Goal: Browse casually

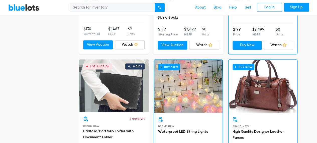
scroll to position [367, 0]
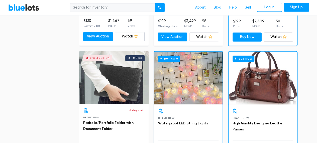
click at [123, 84] on div "Live Auction 0 bids" at bounding box center [113, 77] width 69 height 53
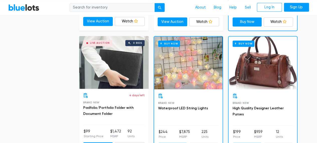
scroll to position [384, 0]
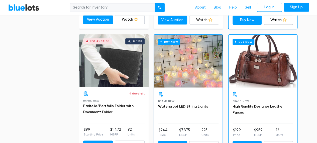
click at [184, 66] on div "Buy Now" at bounding box center [188, 61] width 68 height 53
click at [269, 65] on div "Buy Now" at bounding box center [263, 61] width 68 height 53
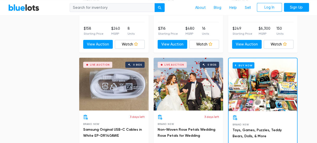
scroll to position [602, 0]
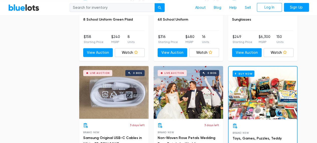
click at [268, 98] on div "Buy Now" at bounding box center [263, 92] width 68 height 53
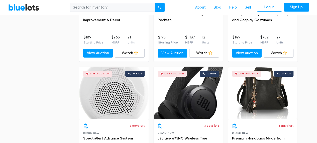
scroll to position [1846, 0]
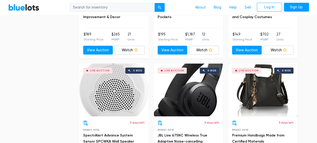
click at [191, 85] on div "Live Auction 0 bids" at bounding box center [188, 89] width 69 height 53
click at [108, 86] on div "Live Auction 0 bids" at bounding box center [113, 89] width 69 height 53
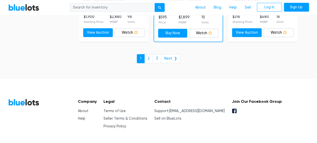
scroll to position [2239, 0]
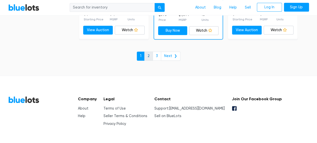
click at [149, 52] on link "2" at bounding box center [148, 55] width 9 height 9
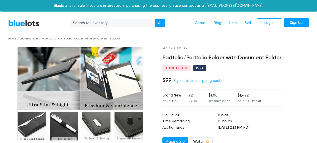
click at [57, 78] on img at bounding box center [80, 94] width 126 height 94
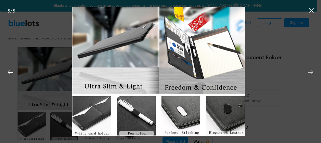
click at [312, 72] on icon at bounding box center [311, 72] width 8 height 8
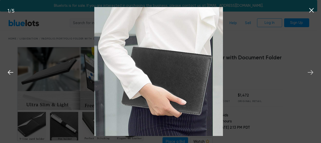
click at [312, 72] on icon at bounding box center [311, 72] width 8 height 8
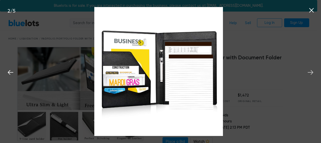
click at [312, 72] on icon at bounding box center [311, 72] width 8 height 8
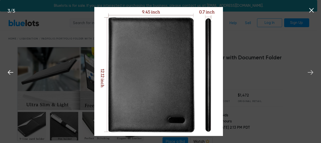
click at [312, 72] on icon at bounding box center [311, 72] width 8 height 8
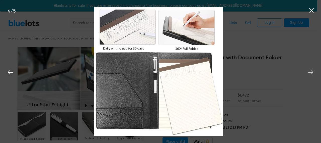
click at [312, 72] on icon at bounding box center [311, 72] width 8 height 8
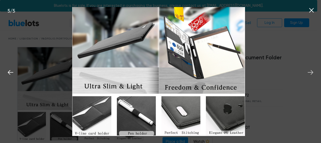
click at [312, 72] on icon at bounding box center [311, 72] width 8 height 8
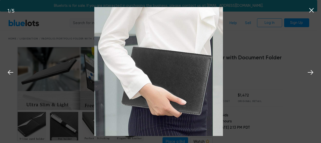
click at [311, 10] on icon at bounding box center [312, 11] width 8 height 8
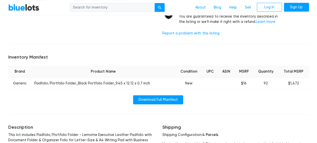
scroll to position [159, 0]
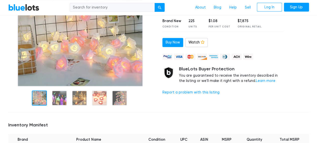
scroll to position [92, 0]
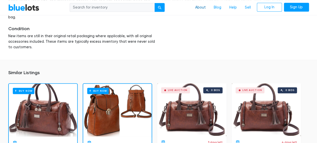
scroll to position [293, 0]
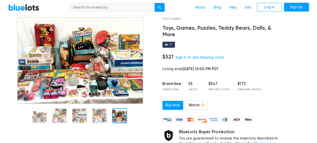
scroll to position [25, 0]
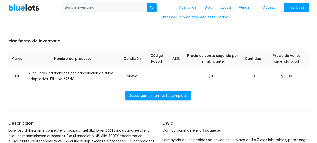
scroll to position [201, 0]
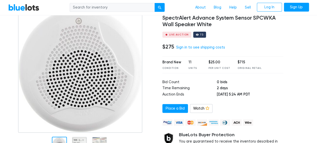
scroll to position [67, 0]
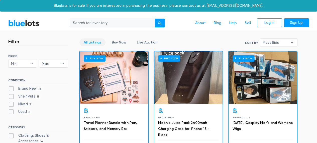
click at [108, 76] on div "Buy Now" at bounding box center [114, 77] width 68 height 53
click at [202, 86] on div "Buy Now" at bounding box center [188, 77] width 68 height 53
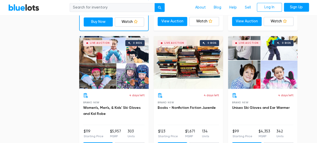
scroll to position [392, 0]
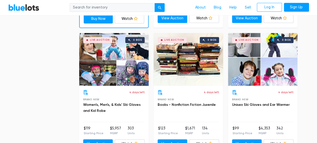
click at [193, 52] on div "Live Auction 0 bids" at bounding box center [188, 59] width 69 height 53
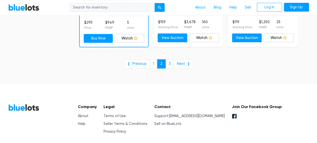
scroll to position [2130, 0]
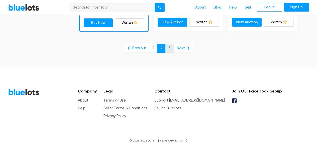
click at [170, 44] on link "3" at bounding box center [169, 48] width 9 height 9
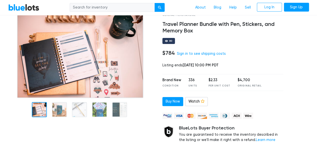
scroll to position [25, 0]
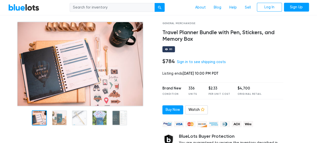
click at [57, 77] on img at bounding box center [80, 64] width 126 height 84
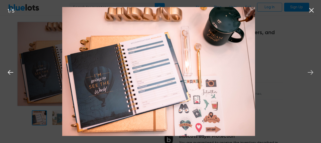
click at [310, 71] on icon at bounding box center [311, 72] width 8 height 8
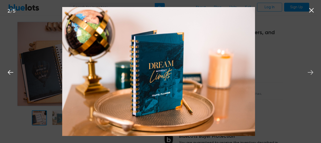
click at [310, 71] on icon at bounding box center [311, 72] width 8 height 8
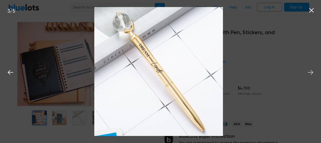
click at [310, 71] on icon at bounding box center [311, 72] width 8 height 8
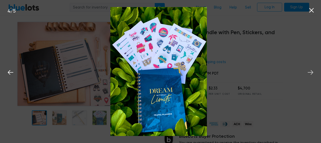
click at [310, 71] on icon at bounding box center [311, 72] width 8 height 8
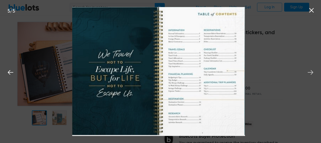
click at [312, 72] on icon at bounding box center [311, 72] width 6 height 5
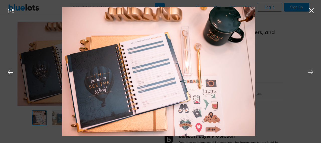
click at [312, 72] on icon at bounding box center [311, 72] width 6 height 5
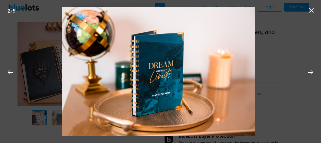
drag, startPoint x: 312, startPoint y: 8, endPoint x: 310, endPoint y: 35, distance: 27.4
click at [312, 9] on icon at bounding box center [312, 11] width 8 height 8
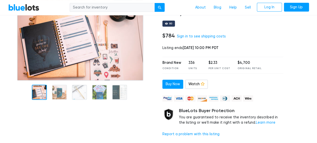
scroll to position [50, 0]
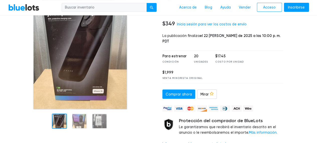
scroll to position [67, 0]
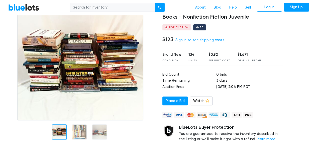
scroll to position [42, 0]
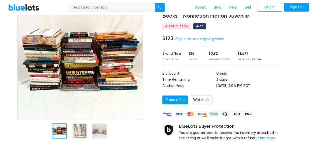
click at [97, 65] on img at bounding box center [80, 62] width 126 height 114
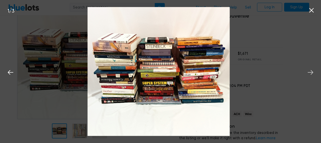
click at [310, 73] on icon at bounding box center [311, 72] width 8 height 8
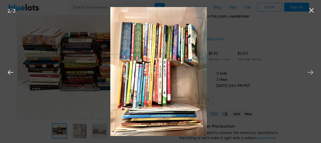
click at [310, 73] on icon at bounding box center [311, 72] width 8 height 8
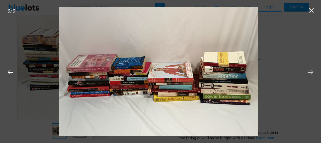
click at [310, 73] on icon at bounding box center [311, 72] width 8 height 8
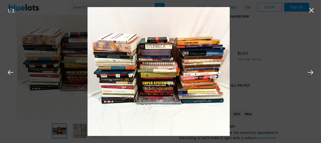
click at [310, 11] on icon at bounding box center [312, 11] width 8 height 8
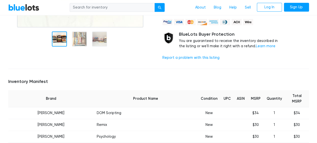
scroll to position [134, 0]
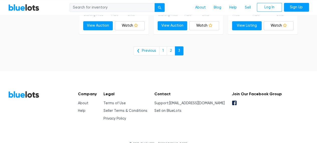
scroll to position [394, 0]
